Goal: Task Accomplishment & Management: Use online tool/utility

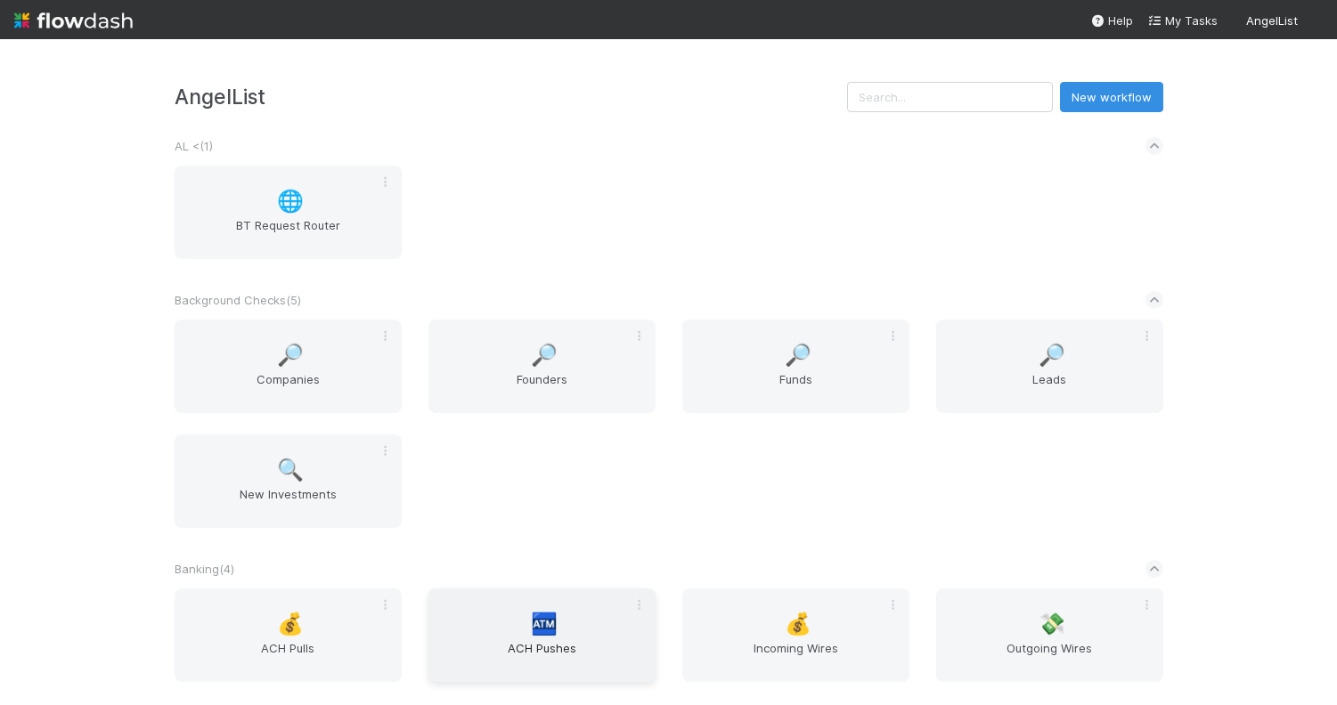
click at [555, 663] on span "ACH Pushes" at bounding box center [541, 657] width 213 height 36
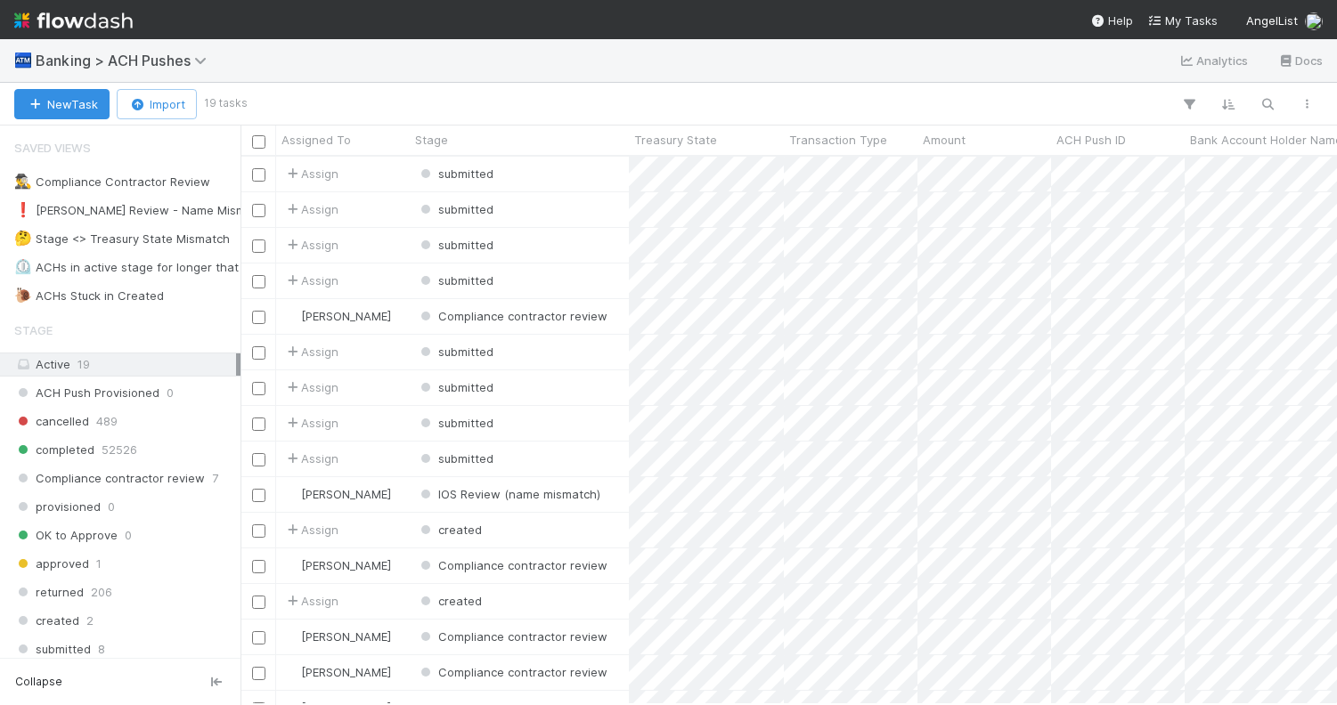
scroll to position [0, 1]
click at [1271, 102] on icon "button" at bounding box center [1267, 104] width 18 height 16
type input "93928"
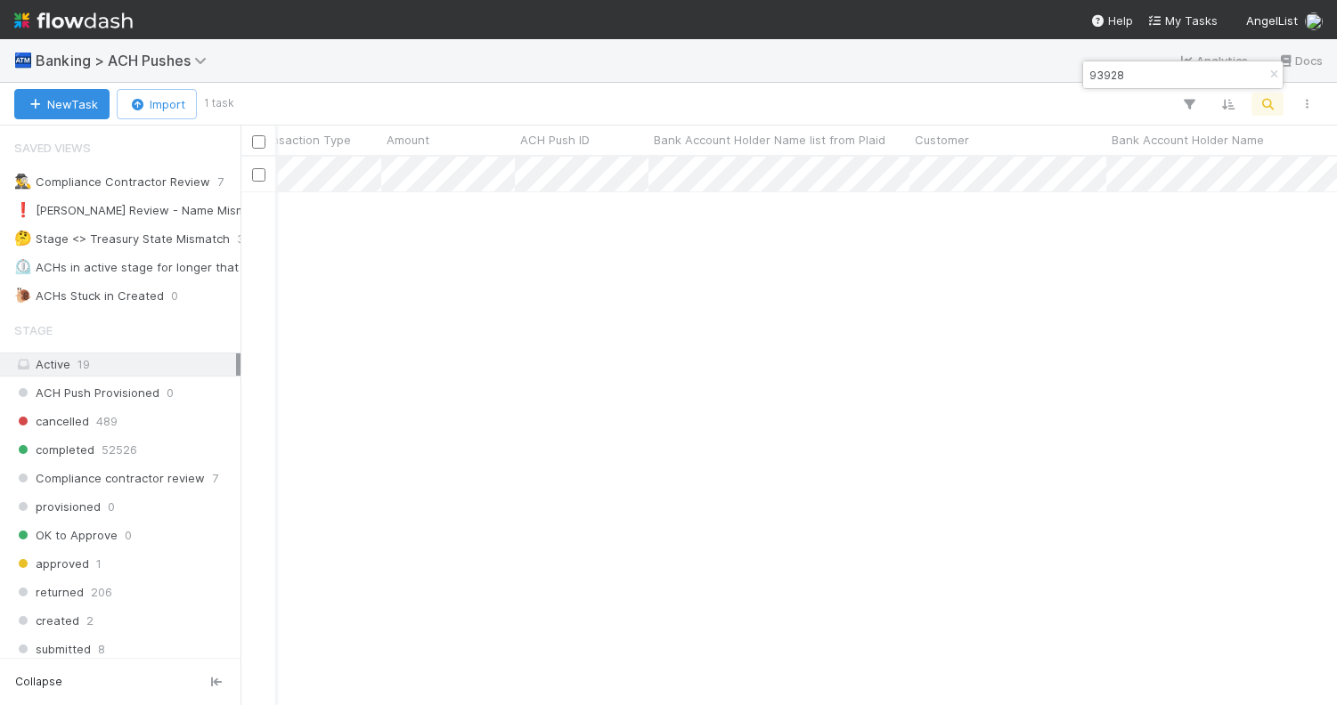
scroll to position [0, 542]
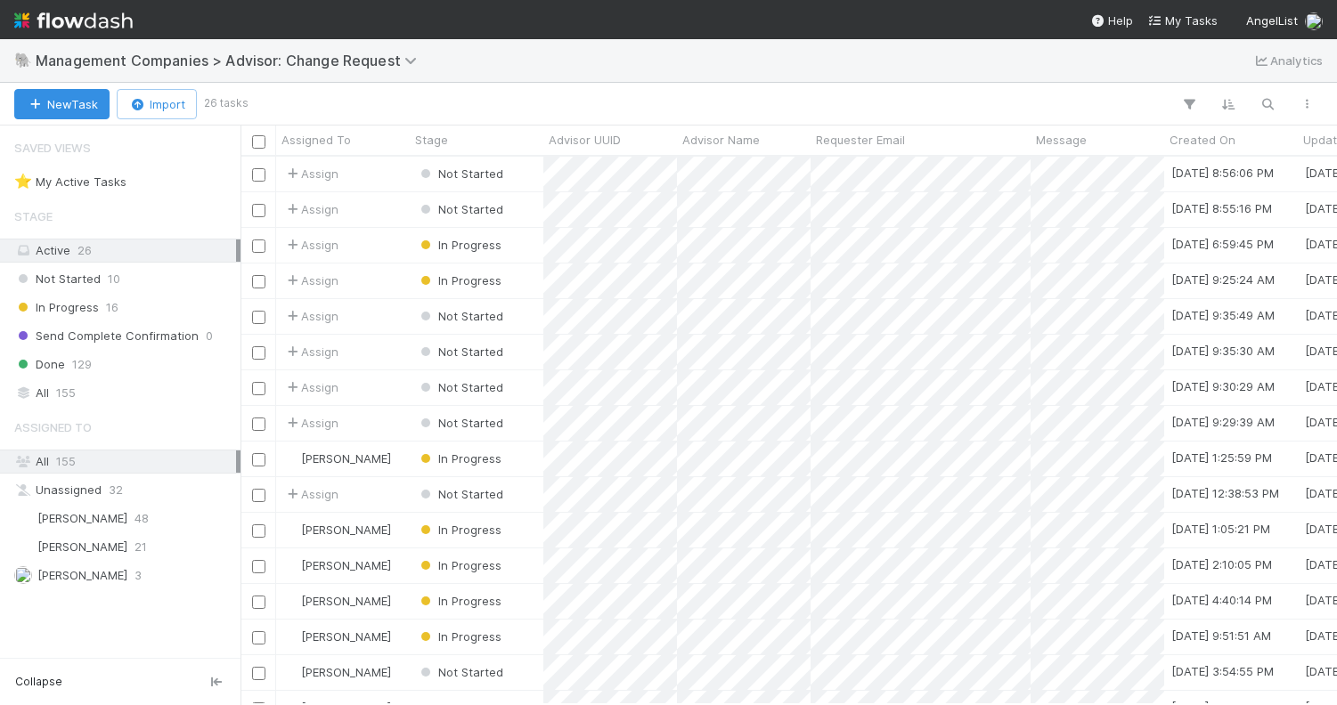
scroll to position [548, 1096]
click at [525, 175] on div "Not Started" at bounding box center [477, 174] width 134 height 35
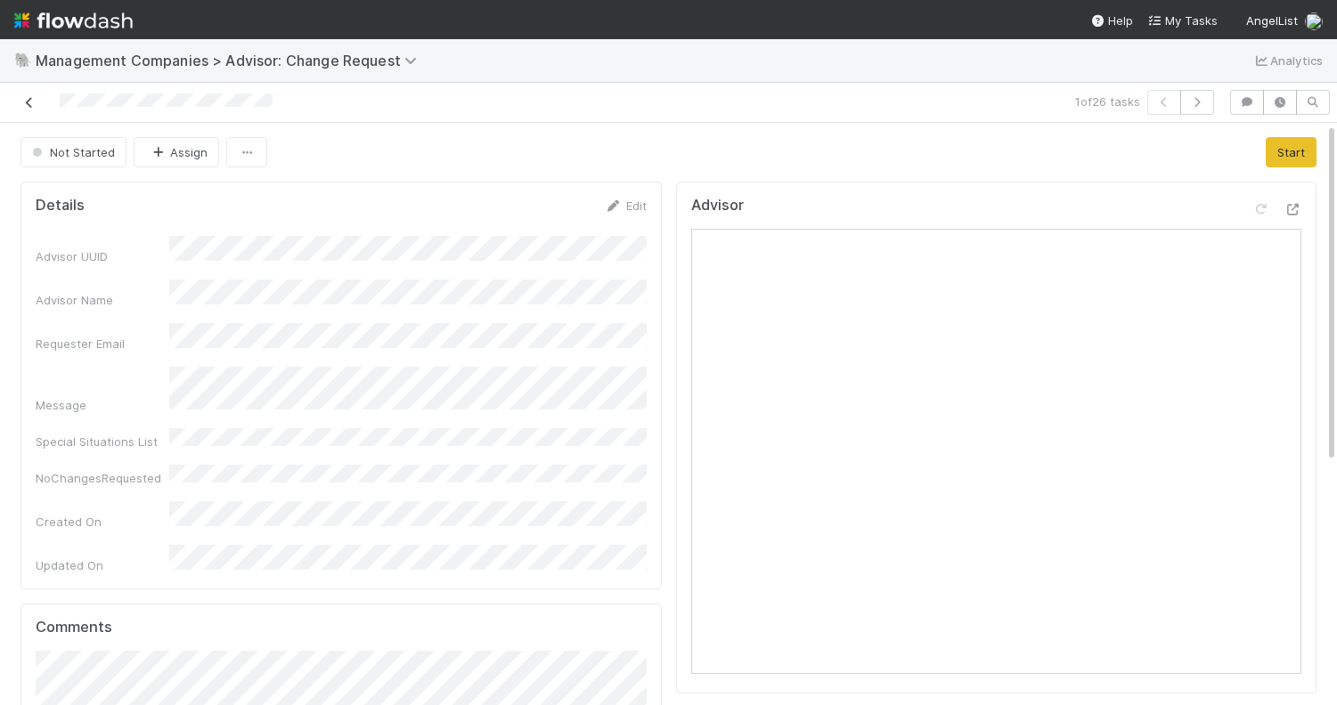
click at [29, 102] on icon at bounding box center [29, 103] width 18 height 12
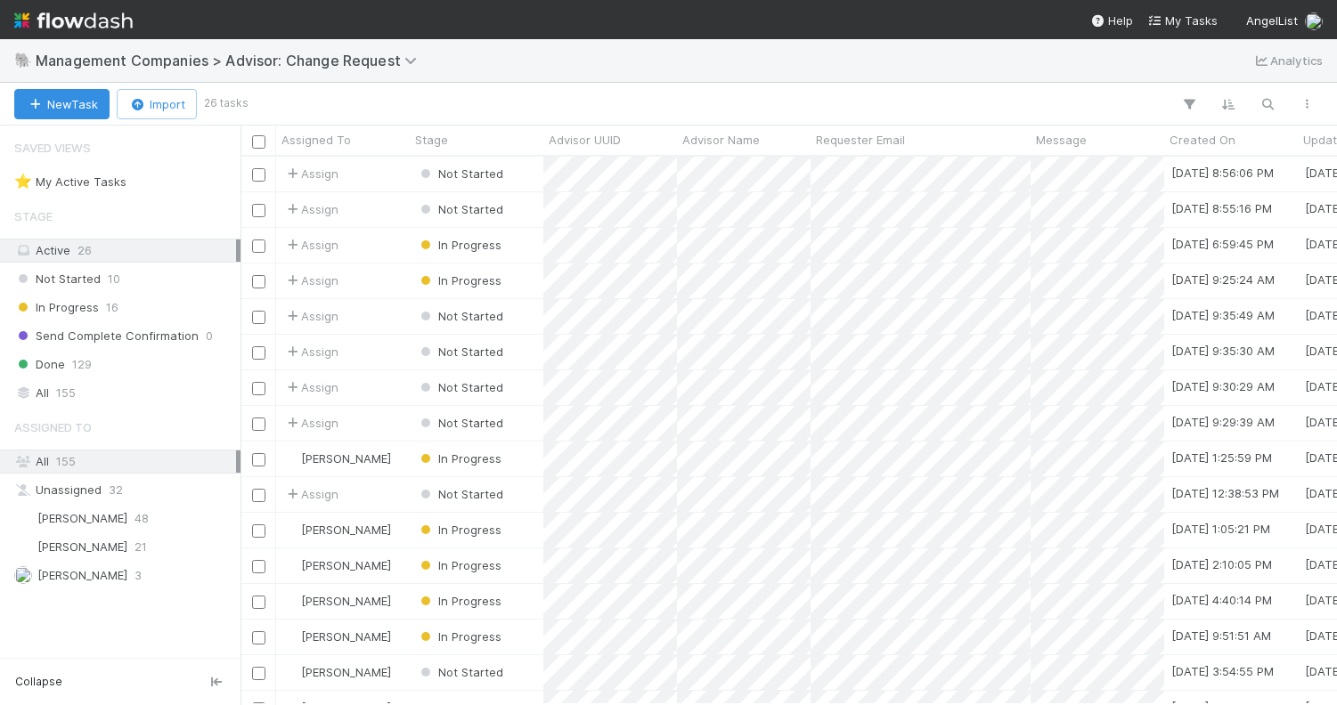
scroll to position [548, 1096]
click at [526, 247] on div "In Progress" at bounding box center [477, 245] width 134 height 35
click at [387, 458] on div "Emma Kioko" at bounding box center [343, 459] width 134 height 35
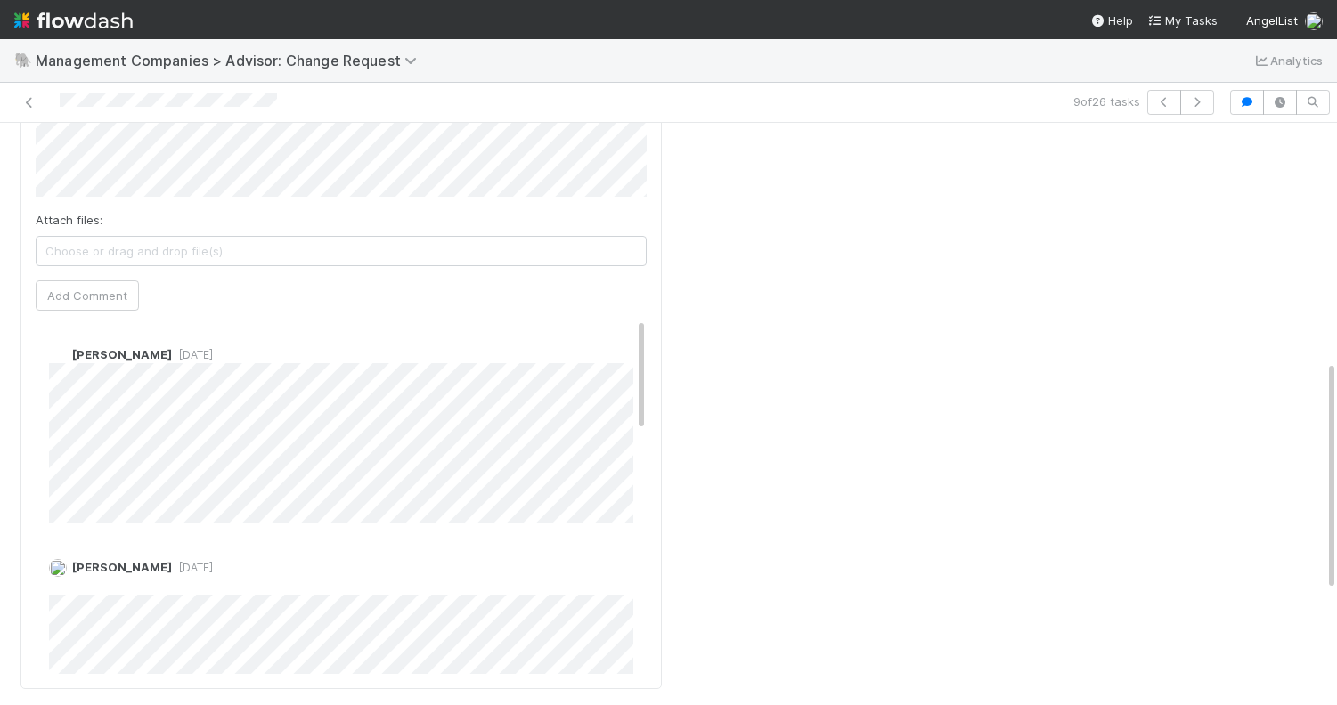
scroll to position [413, 0]
